Goal: Task Accomplishment & Management: Manage account settings

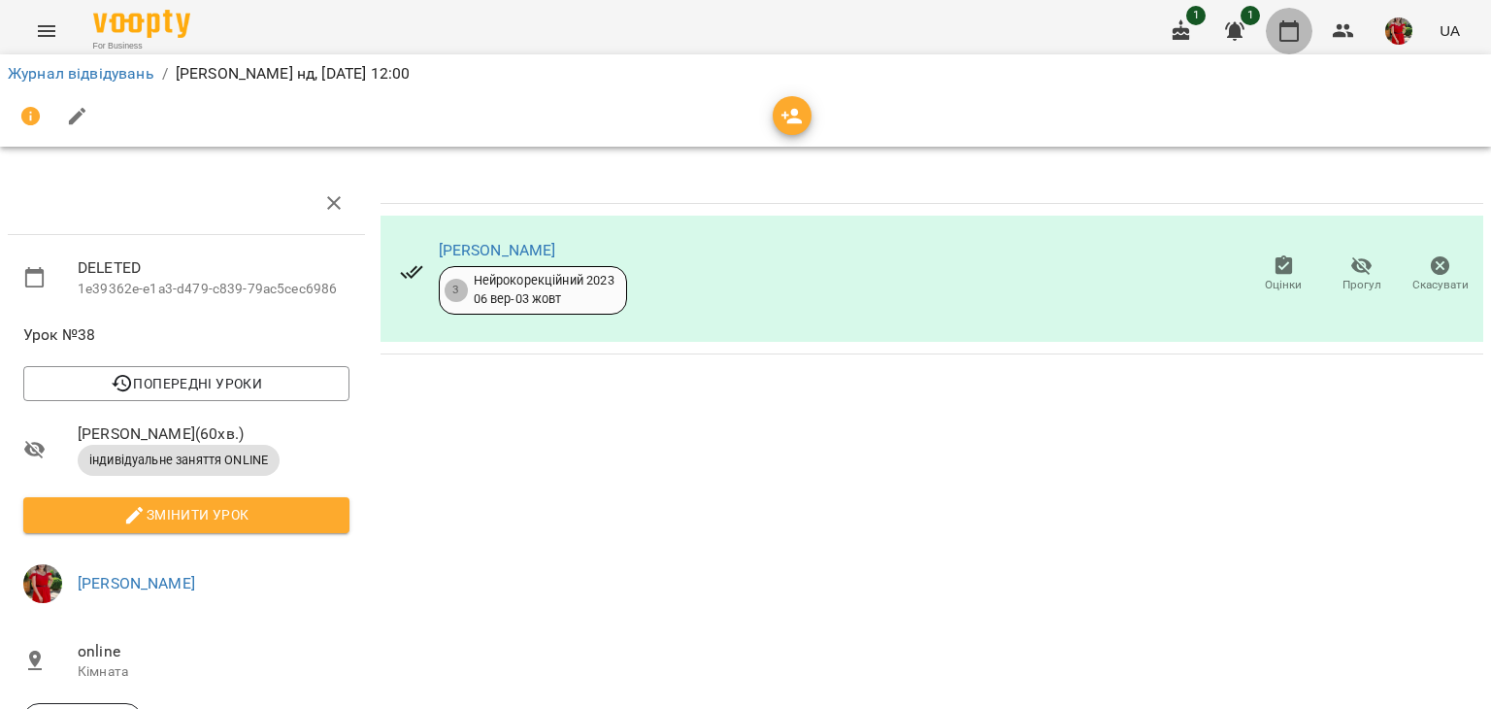
click at [1295, 26] on icon "button" at bounding box center [1288, 30] width 19 height 21
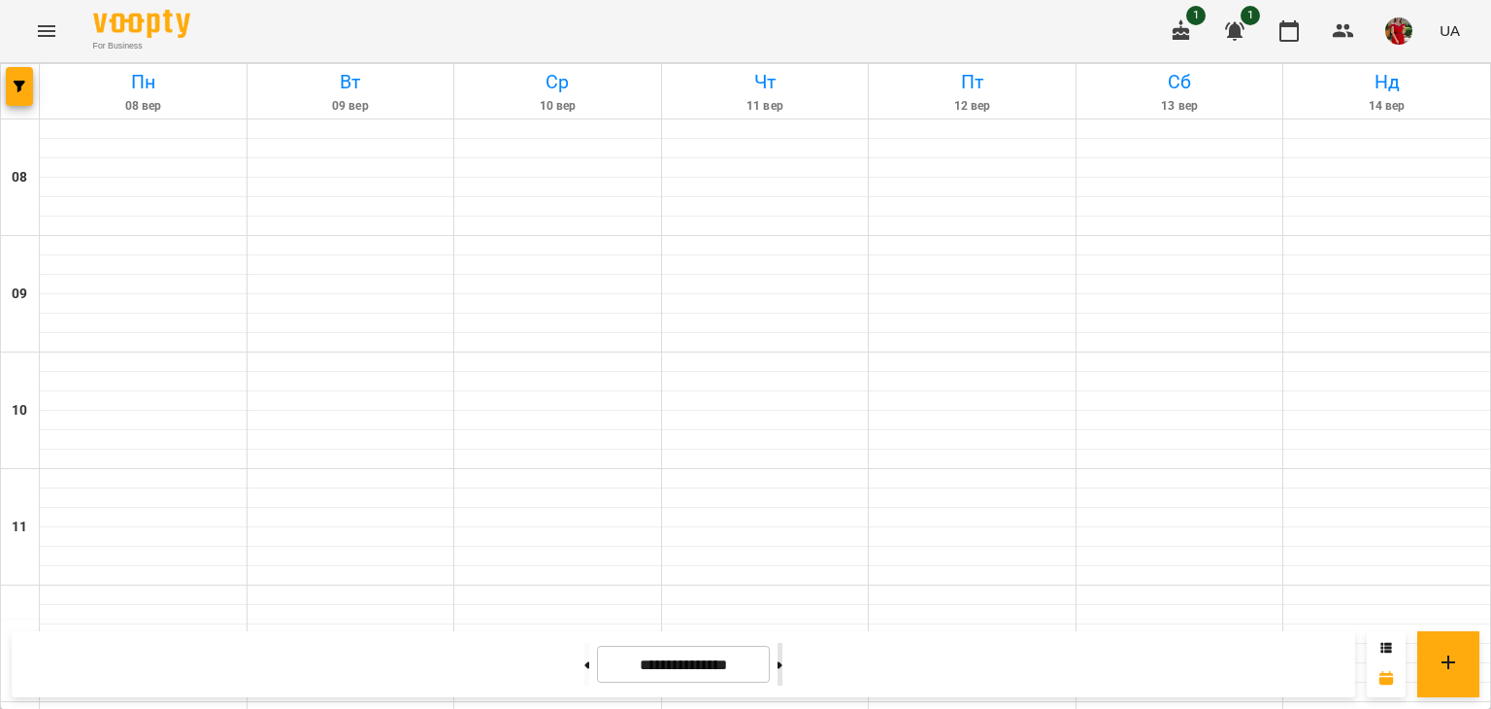
click at [782, 654] on button at bounding box center [779, 664] width 5 height 43
type input "**********"
click at [40, 28] on icon "Menu" at bounding box center [46, 30] width 23 height 23
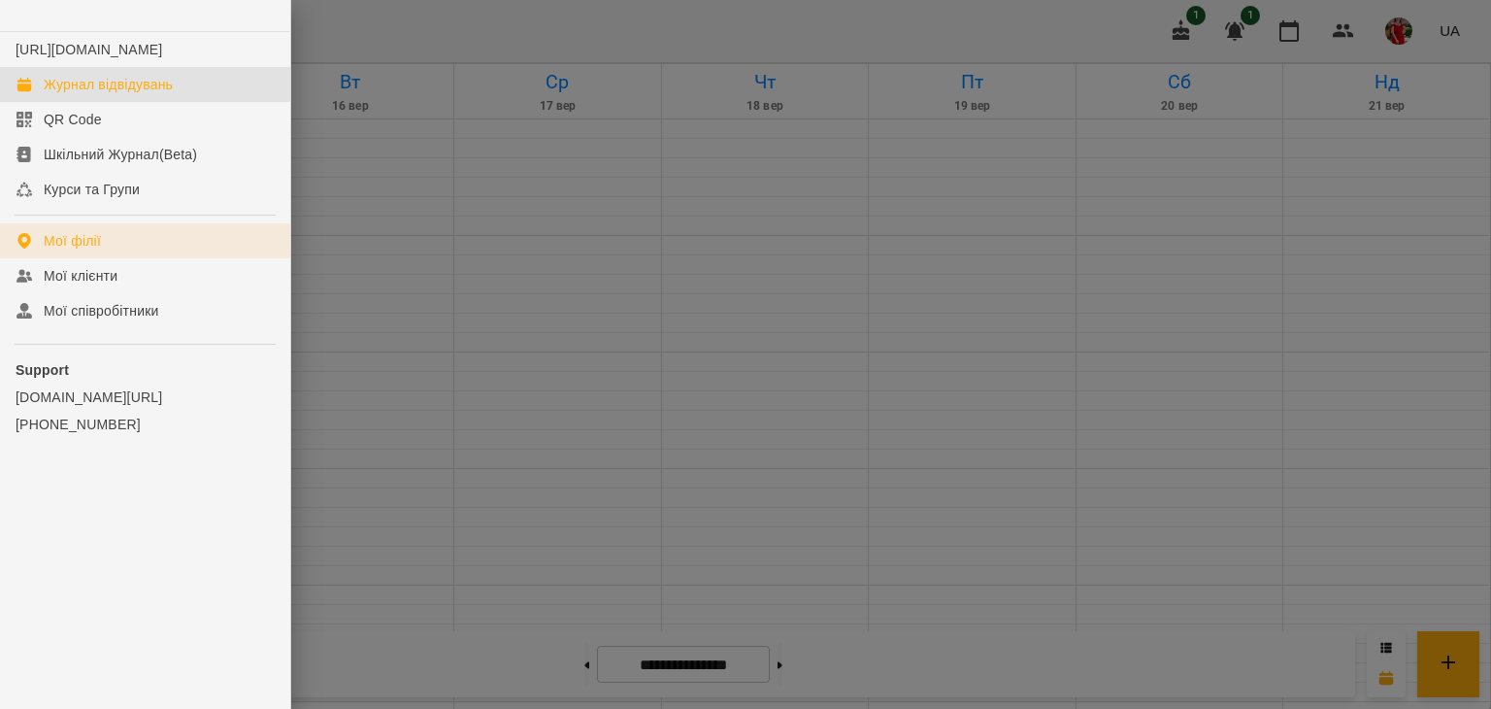
click at [108, 258] on link "Мої філії" at bounding box center [145, 240] width 290 height 35
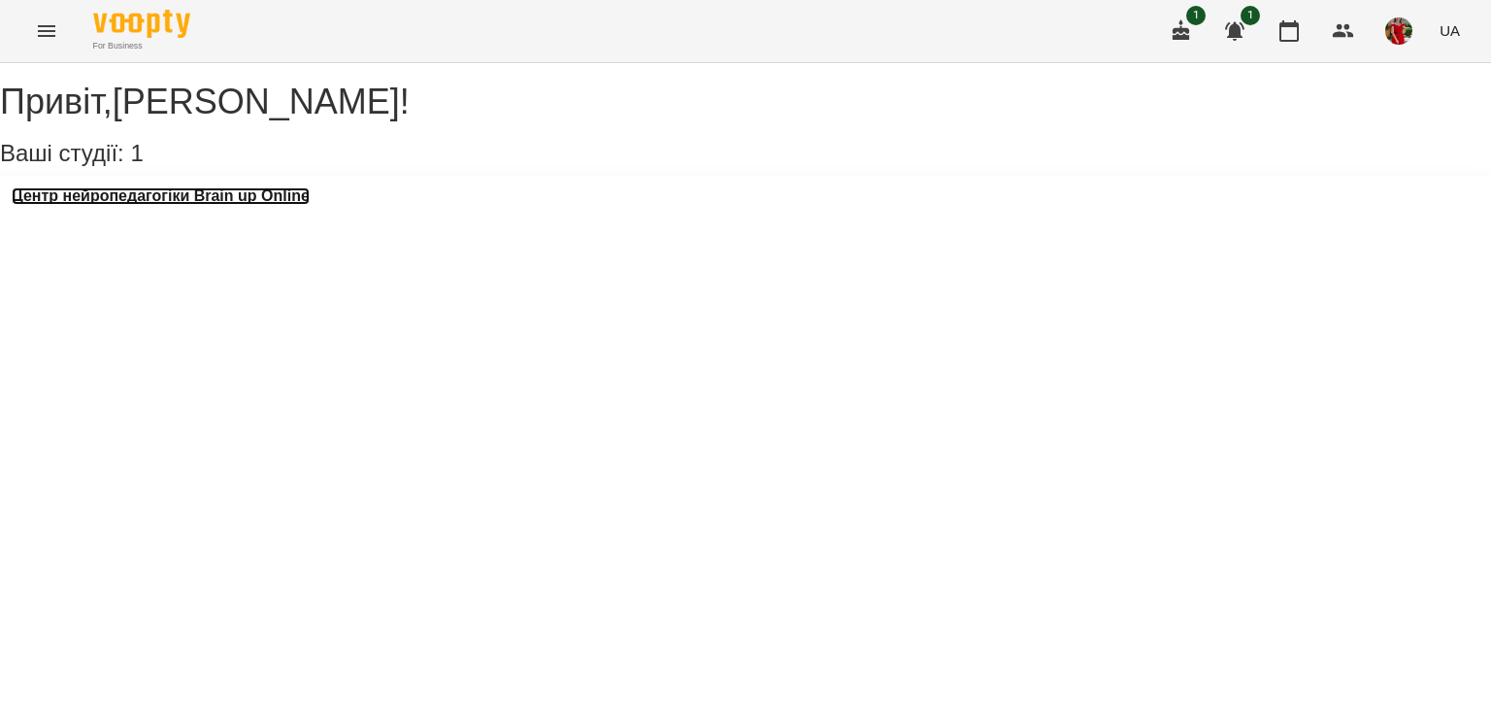
click at [241, 205] on h3 "Центр нейропедагогіки Brain up Online" at bounding box center [161, 195] width 298 height 17
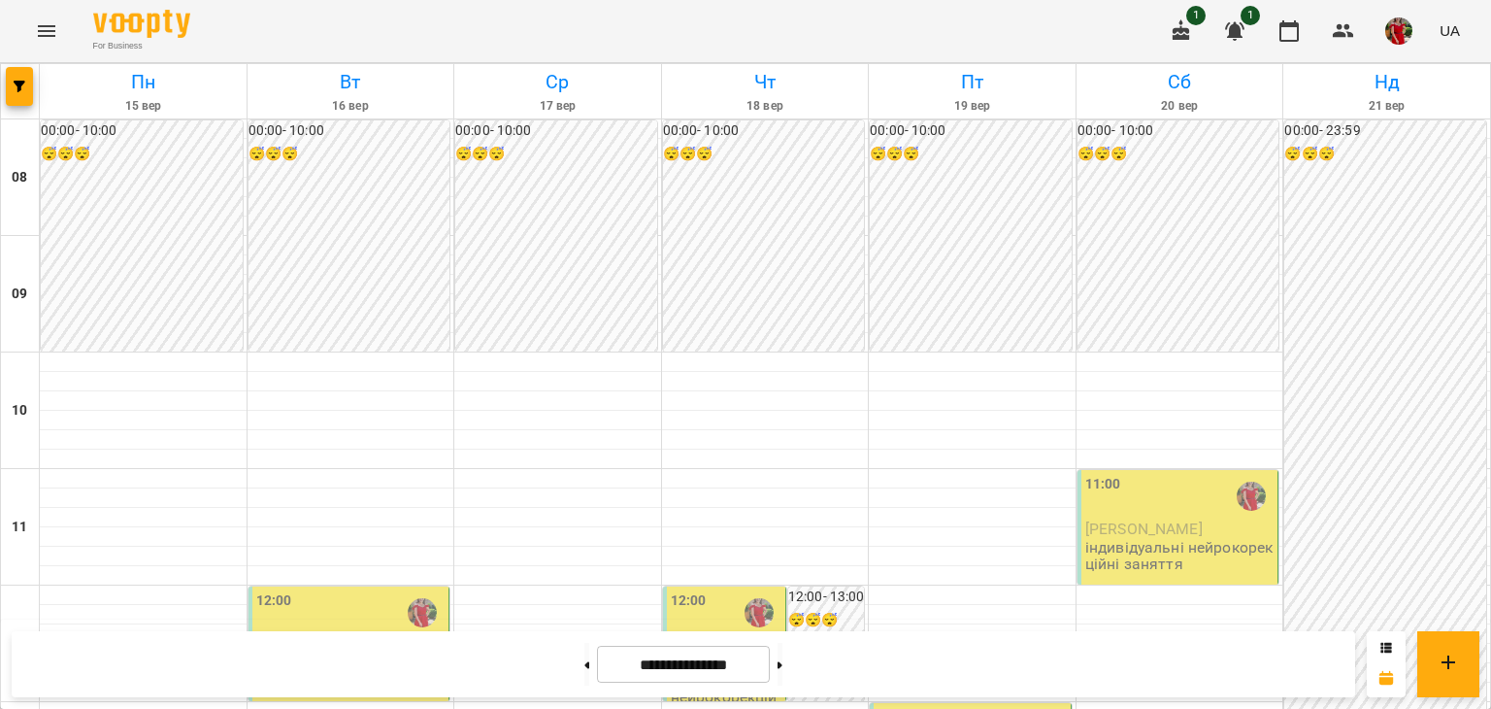
scroll to position [630, 0]
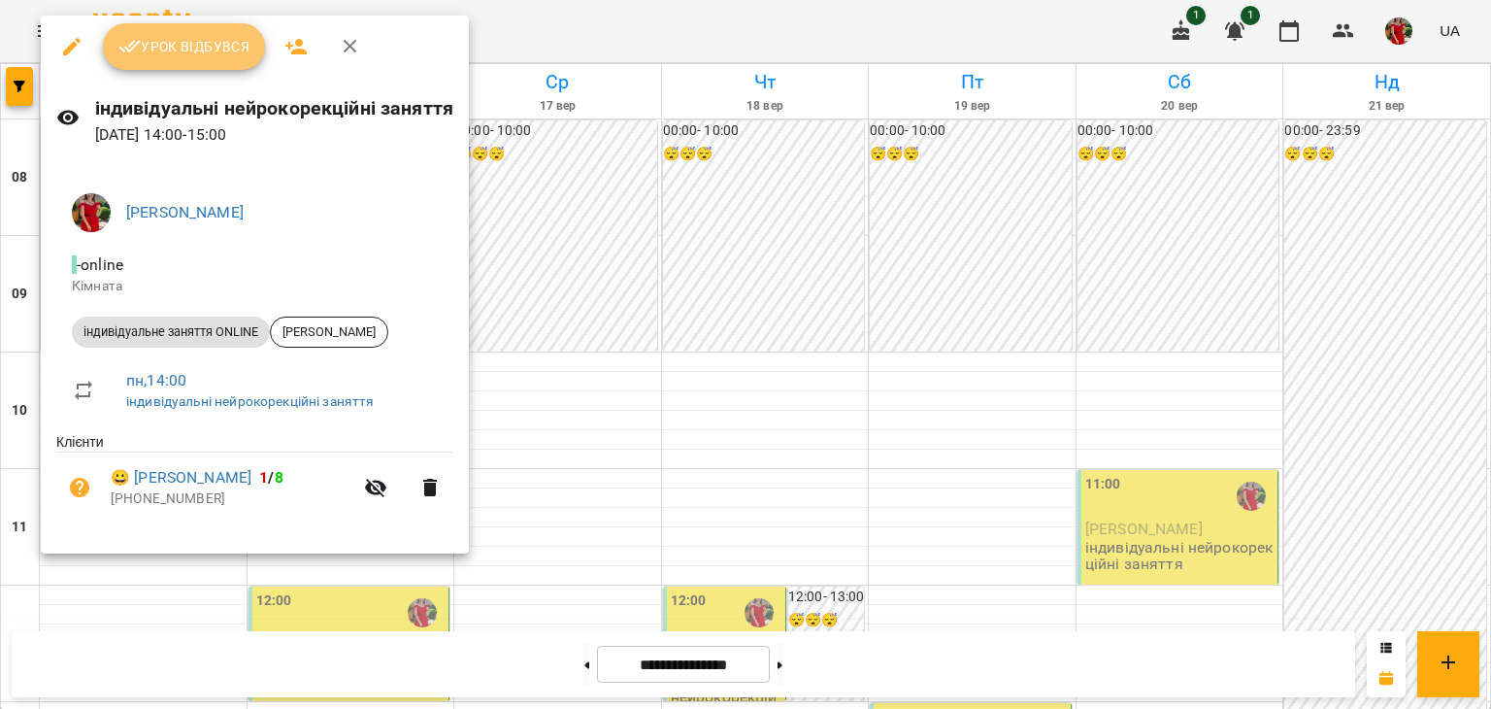
click at [200, 63] on button "Урок відбувся" at bounding box center [184, 46] width 163 height 47
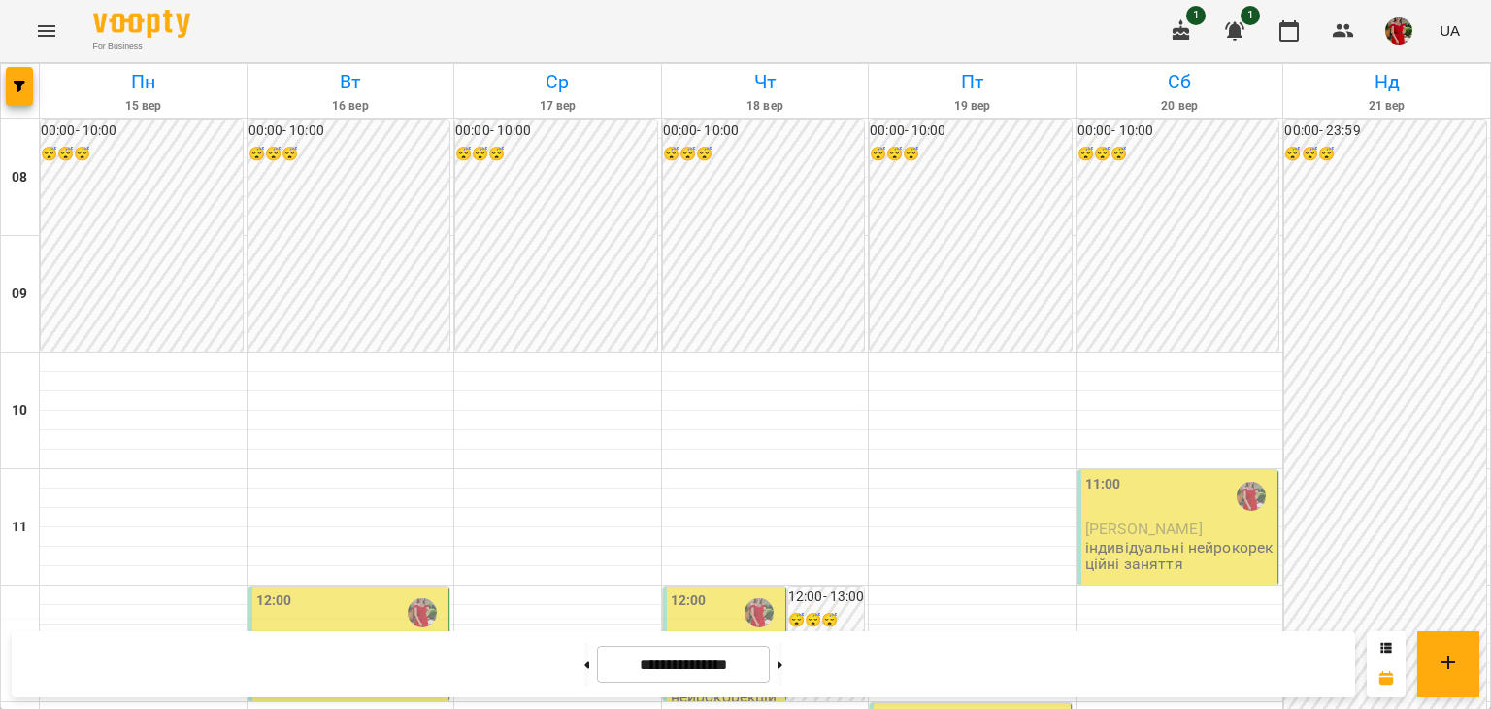
scroll to position [1028, 0]
click at [584, 652] on button at bounding box center [586, 664] width 5 height 43
type input "**********"
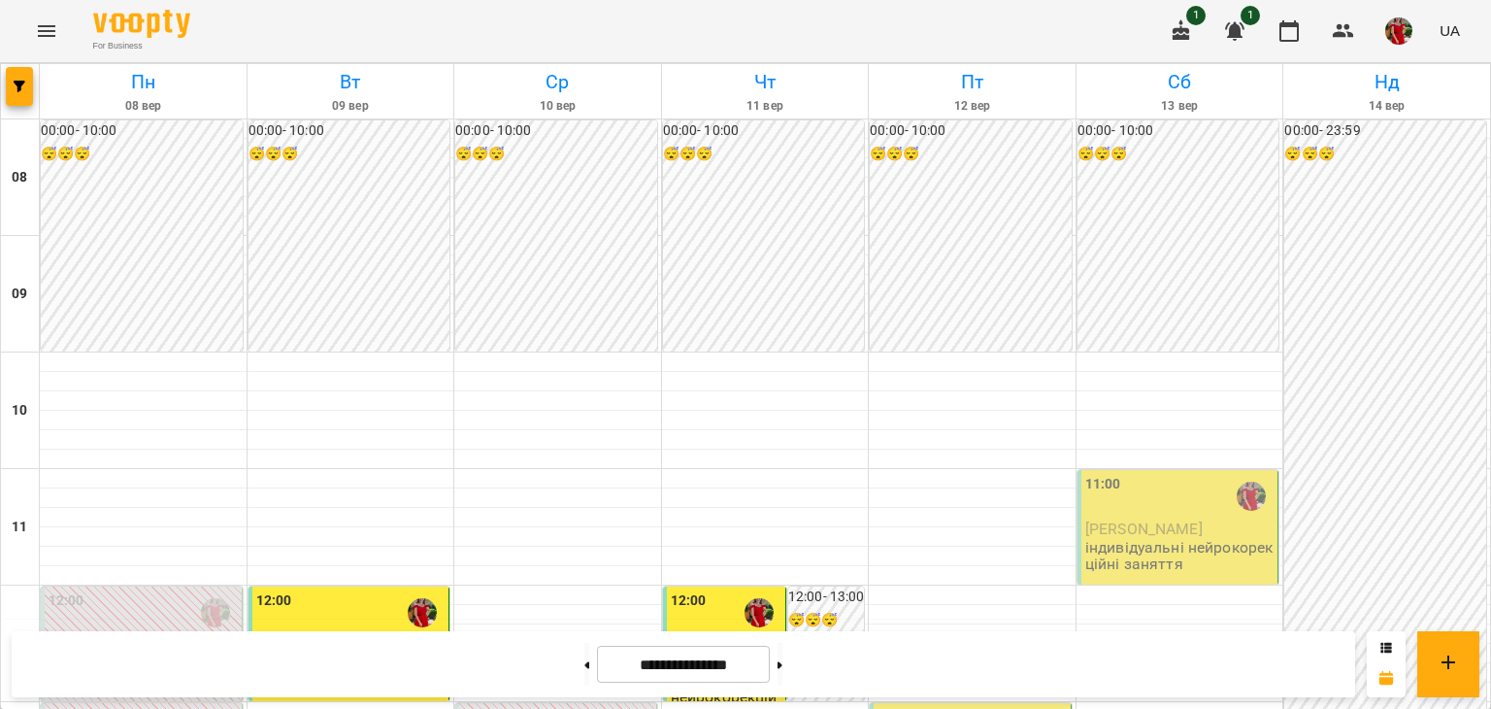
scroll to position [842, 0]
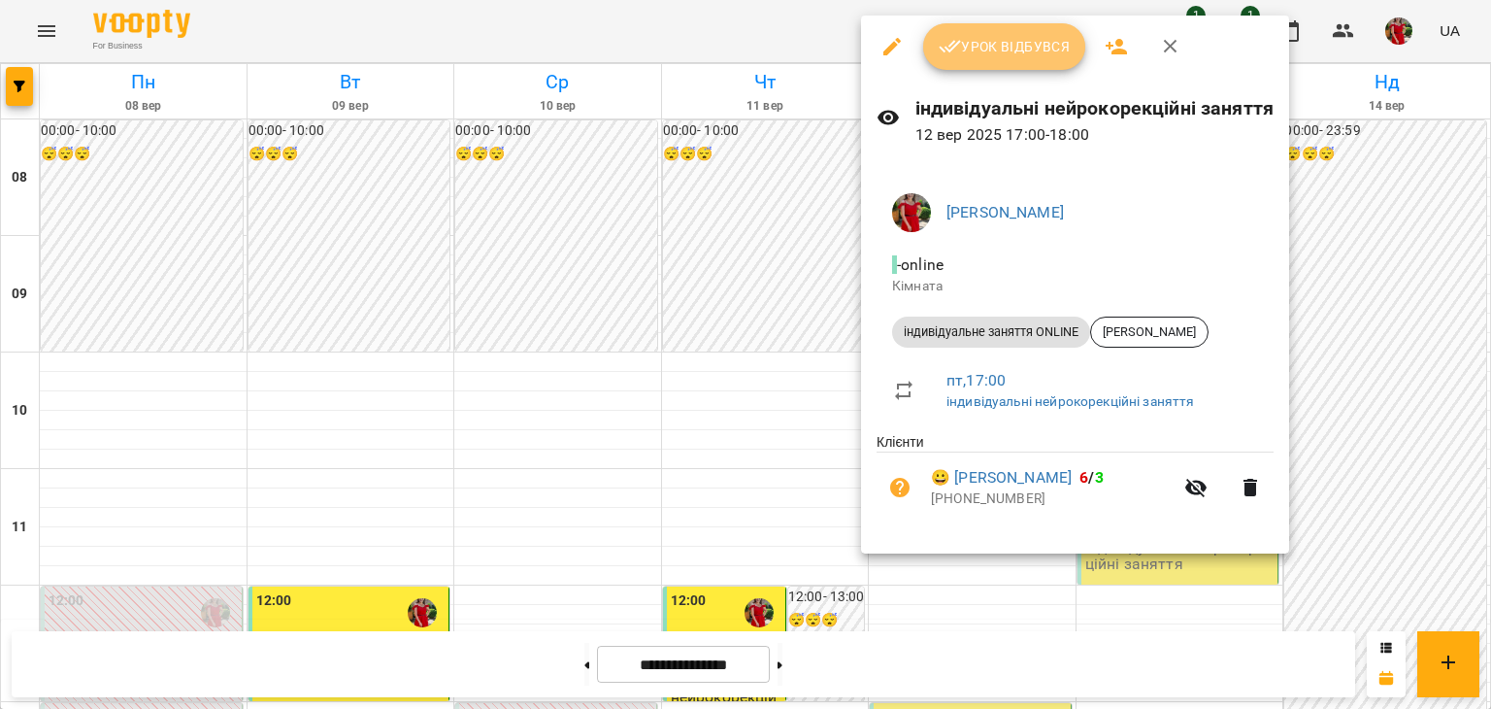
click at [995, 47] on span "Урок відбувся" at bounding box center [1005, 46] width 132 height 23
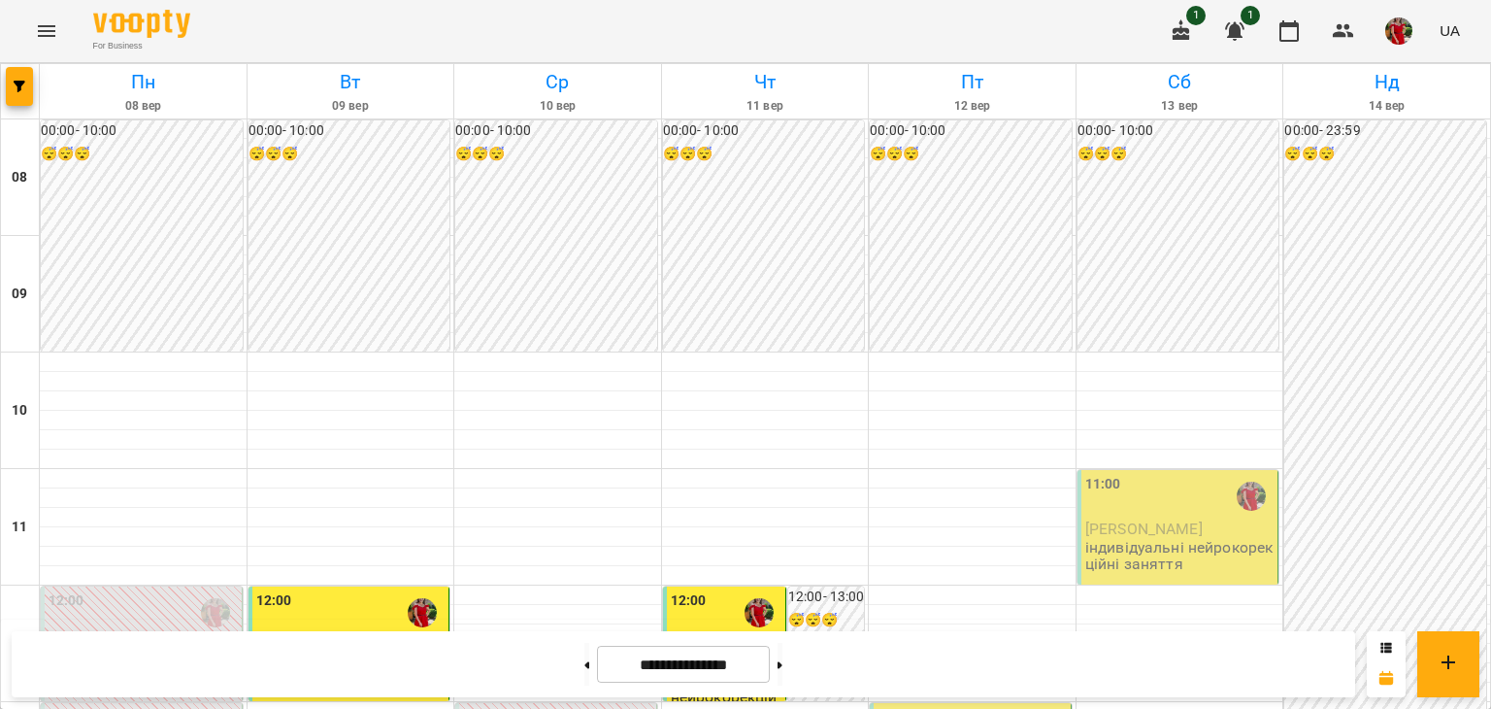
click at [1211, 521] on p "[PERSON_NAME]" at bounding box center [1179, 528] width 189 height 17
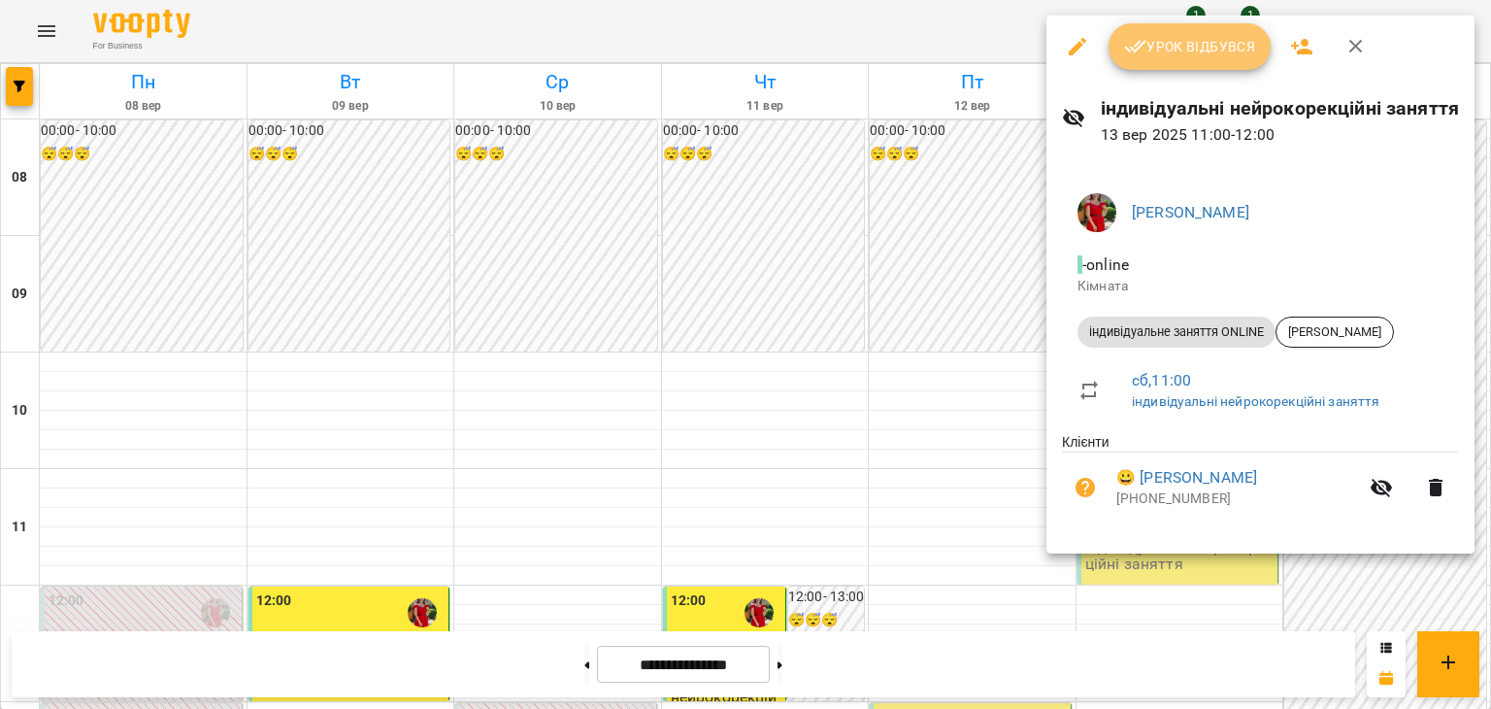
click at [1202, 40] on span "Урок відбувся" at bounding box center [1190, 46] width 132 height 23
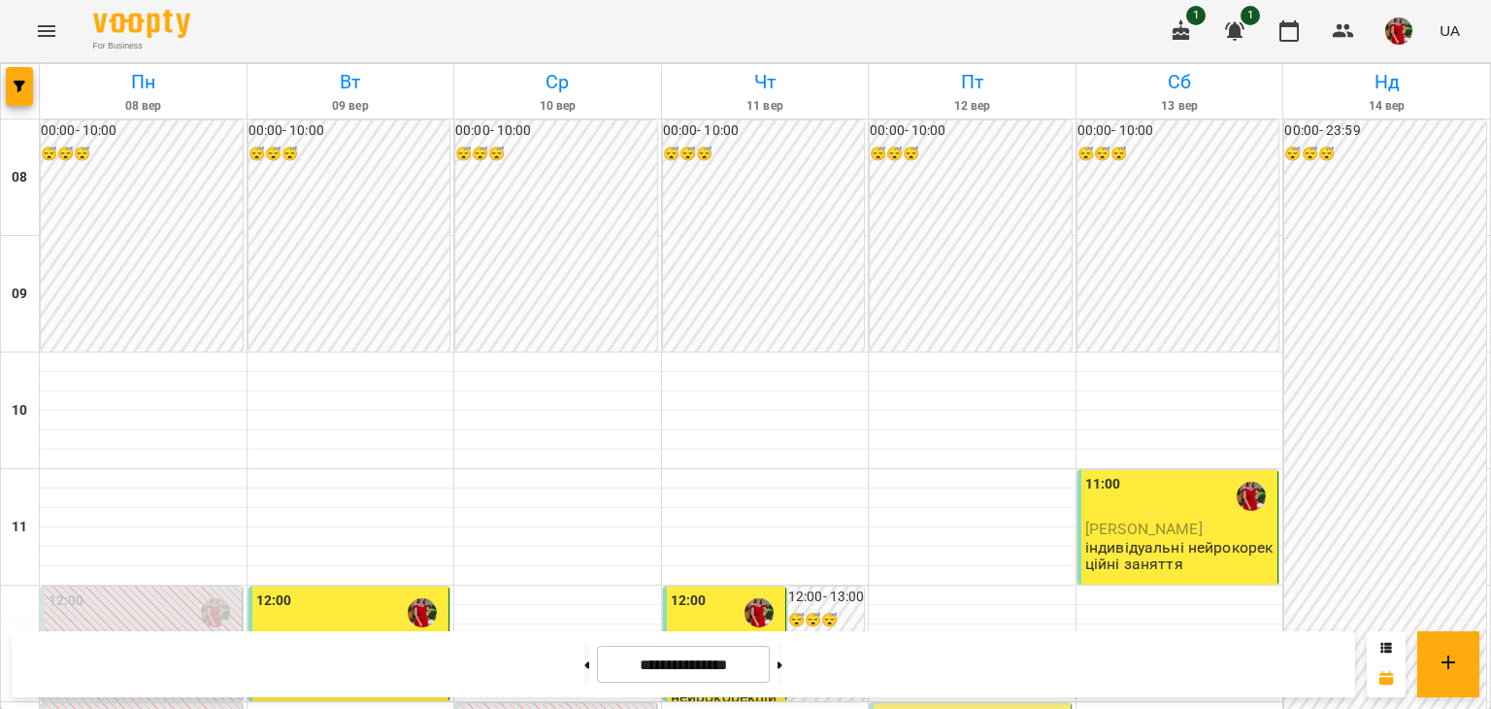
scroll to position [419, 0]
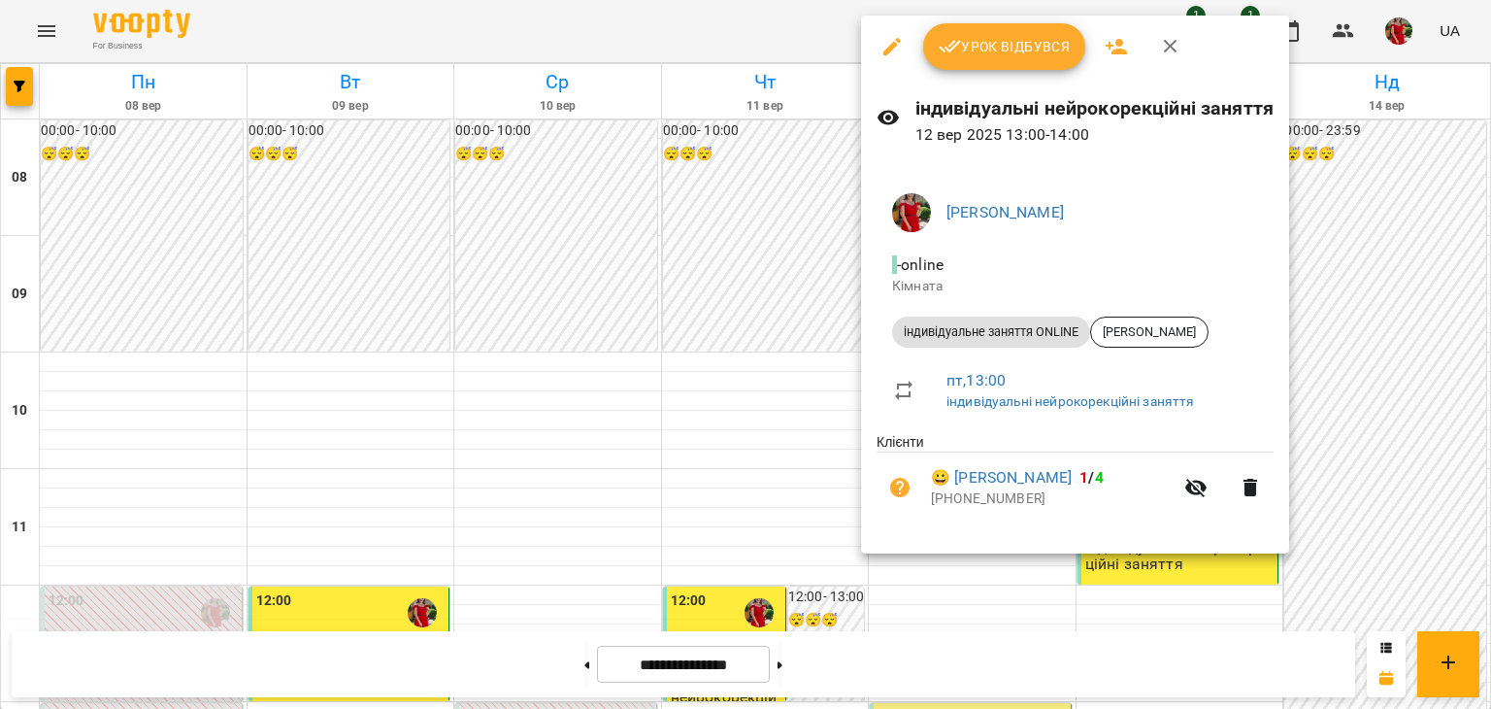
click at [1012, 49] on span "Урок відбувся" at bounding box center [1005, 46] width 132 height 23
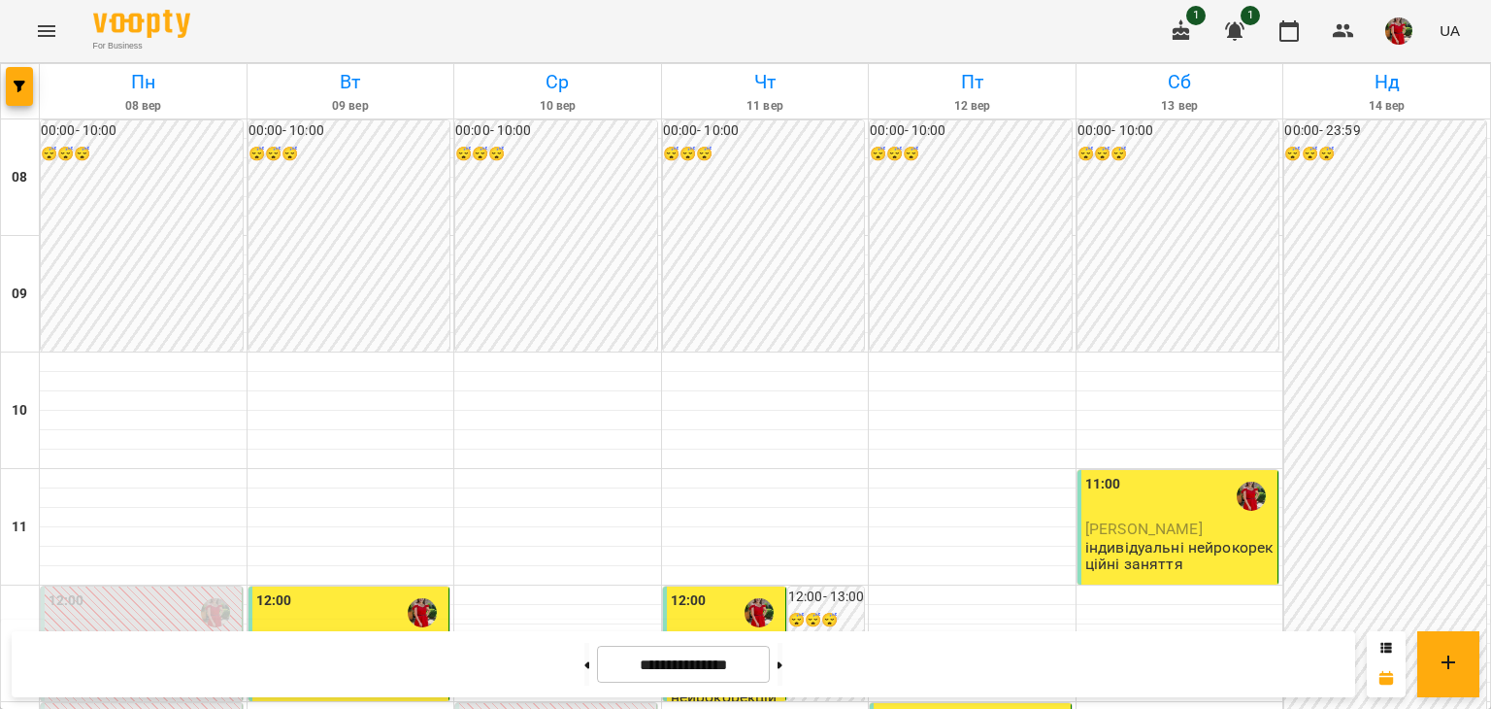
scroll to position [754, 0]
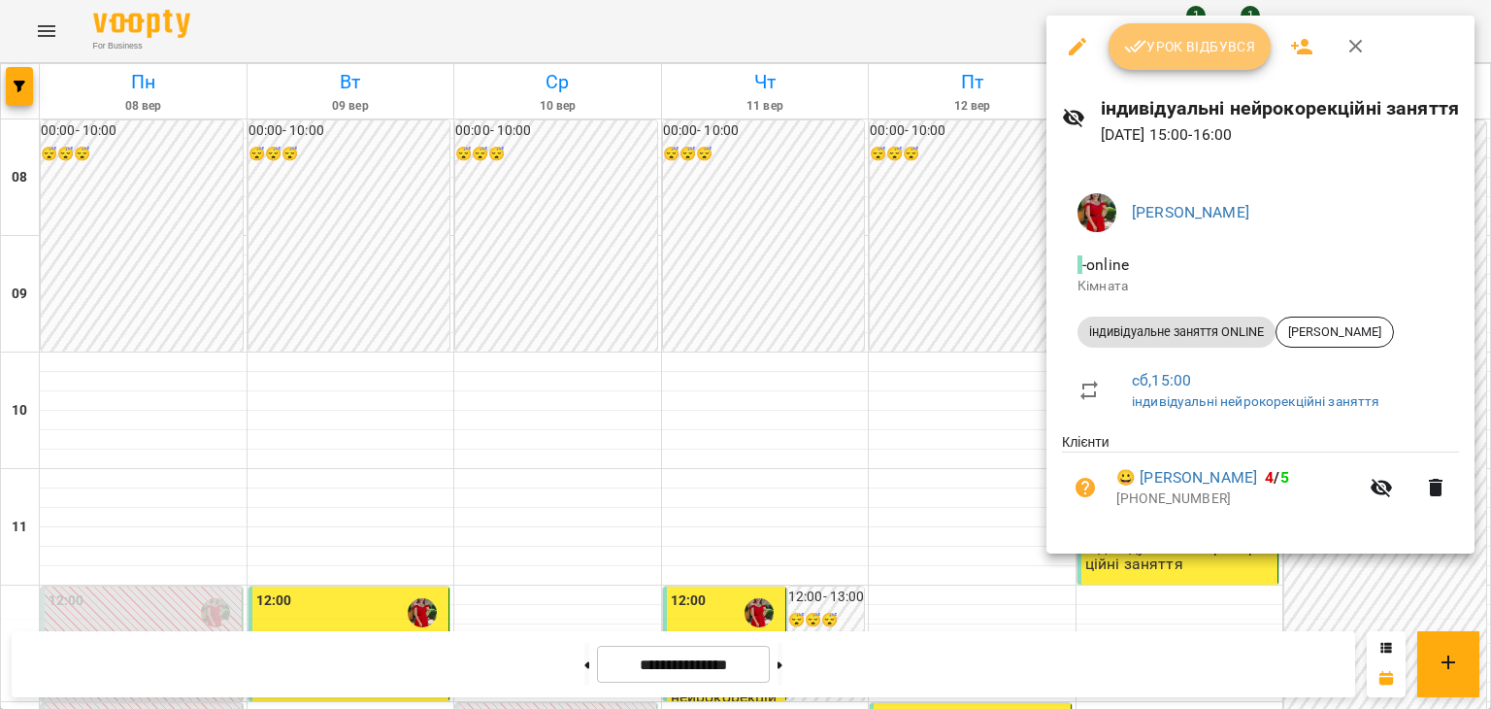
click at [1192, 44] on span "Урок відбувся" at bounding box center [1190, 46] width 132 height 23
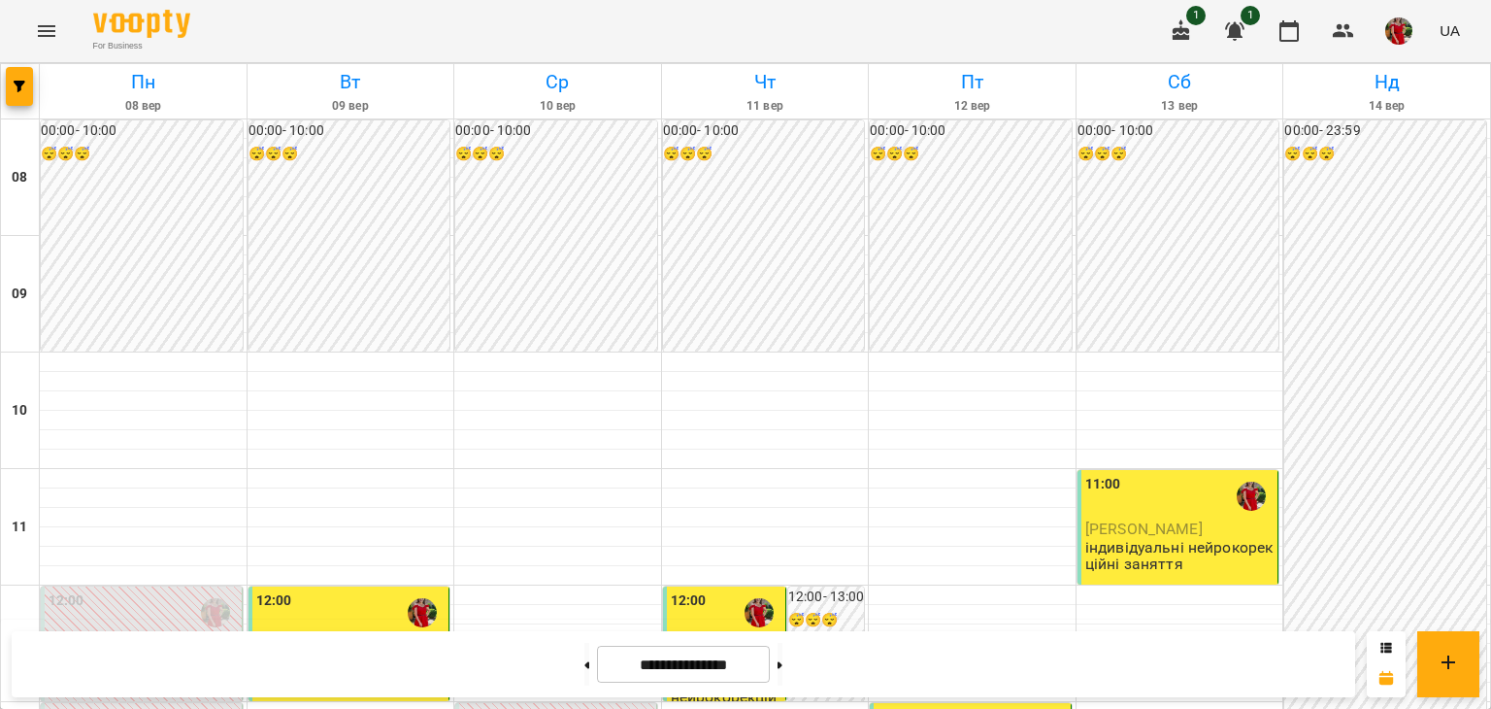
scroll to position [246, 0]
